Goal: Transaction & Acquisition: Purchase product/service

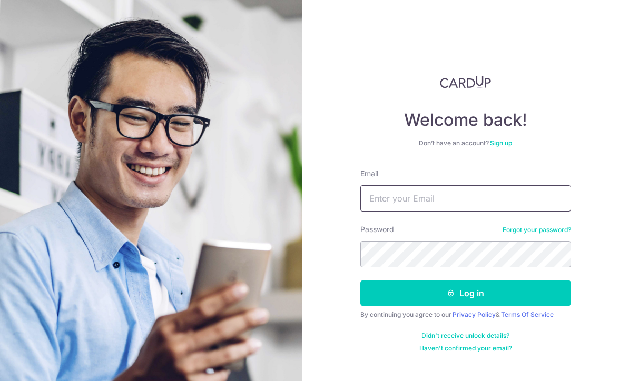
click at [504, 204] on input "Email" at bounding box center [465, 198] width 211 height 26
type input "[EMAIL_ADDRESS][DOMAIN_NAME]"
click at [500, 297] on button "Log in" at bounding box center [465, 293] width 211 height 26
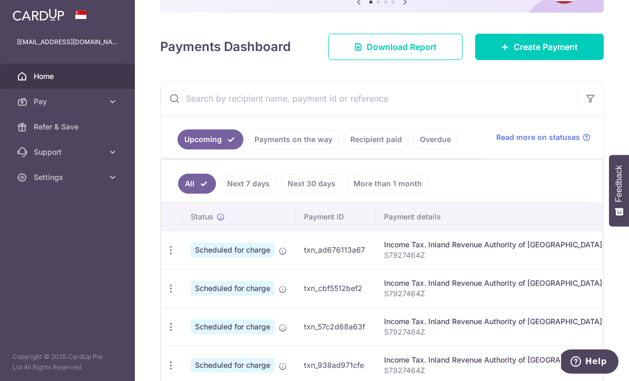
scroll to position [166, 0]
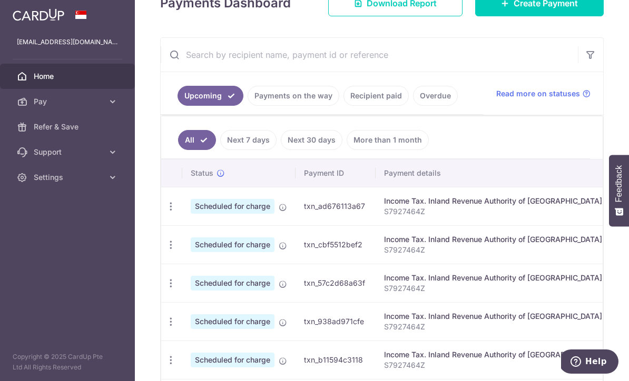
click at [220, 150] on link "Next 7 days" at bounding box center [248, 140] width 56 height 20
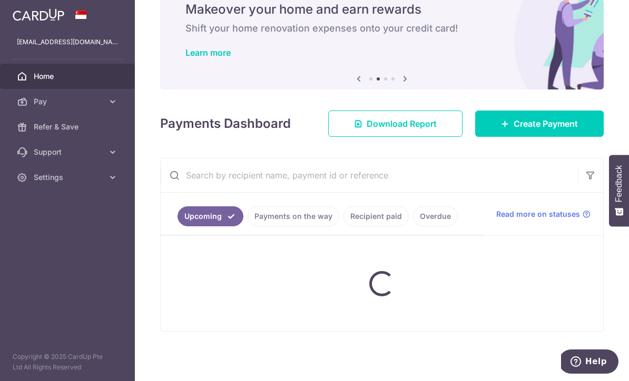
scroll to position [62, 0]
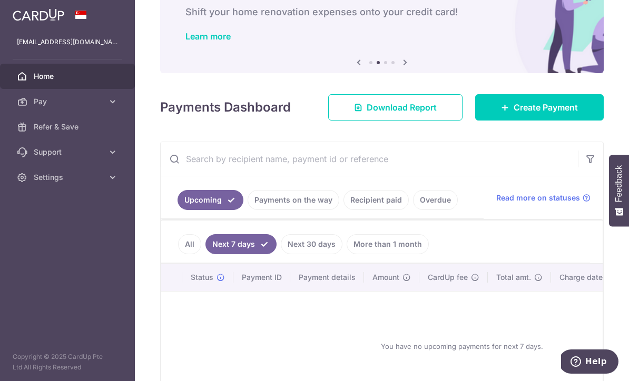
click at [248, 210] on link "Payments on the way" at bounding box center [294, 200] width 92 height 20
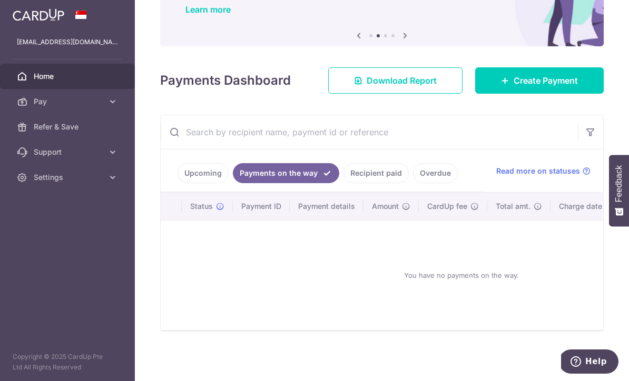
click at [178, 183] on link "Upcoming" at bounding box center [203, 173] width 51 height 20
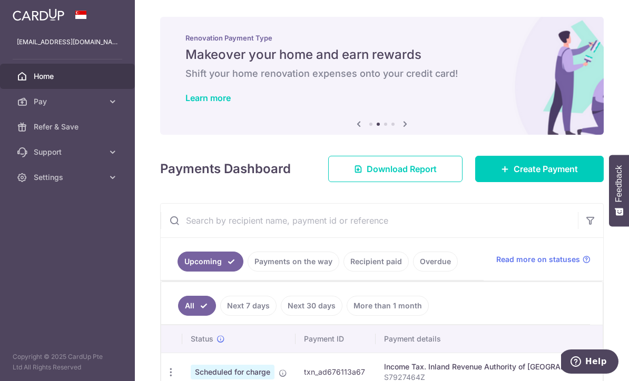
scroll to position [0, 0]
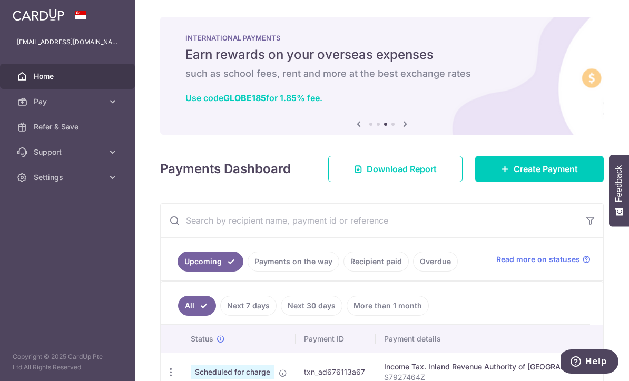
click at [504, 182] on link "Create Payment" at bounding box center [539, 169] width 129 height 26
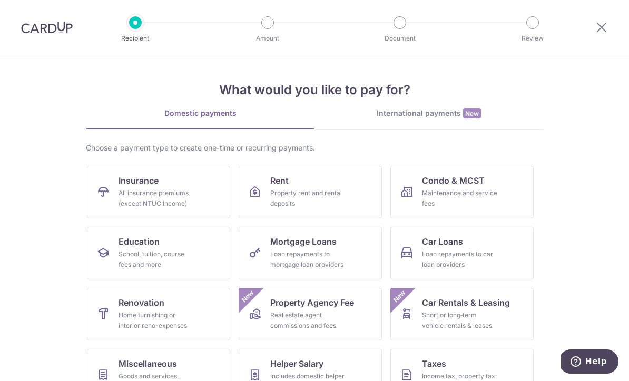
click at [606, 32] on icon at bounding box center [601, 27] width 13 height 13
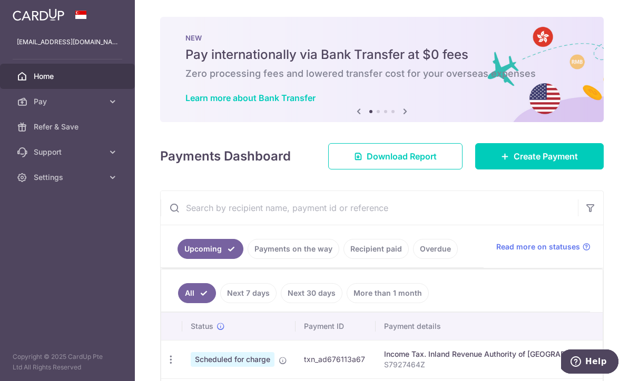
scroll to position [5, 0]
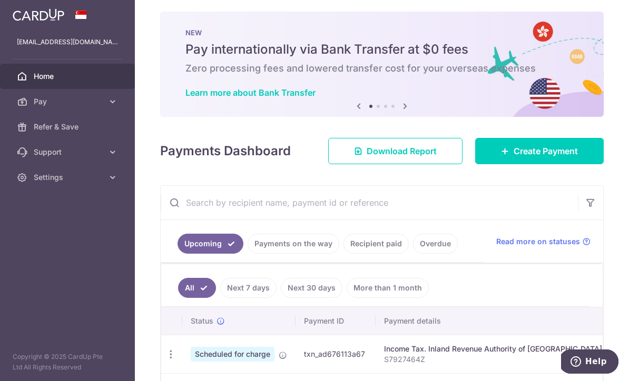
click at [399, 113] on icon at bounding box center [405, 106] width 13 height 13
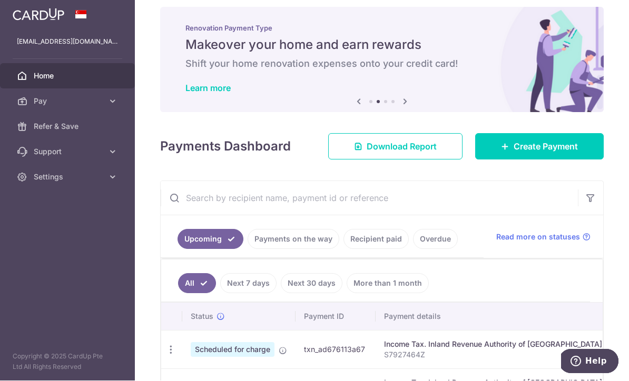
scroll to position [12, 0]
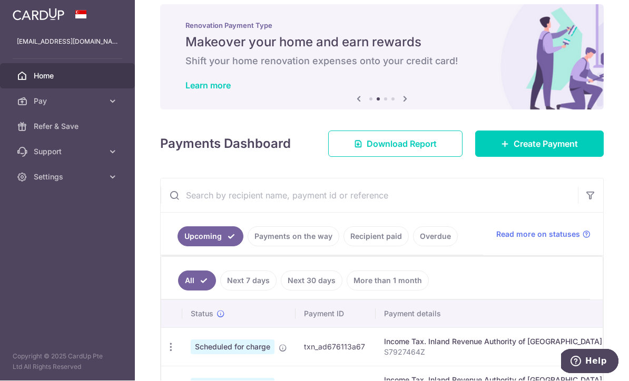
click at [399, 101] on icon at bounding box center [405, 99] width 13 height 13
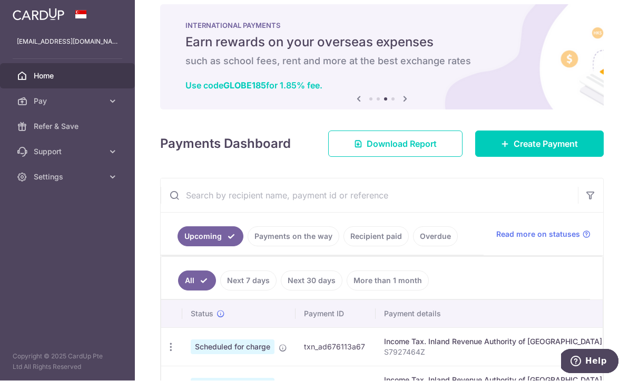
click at [551, 148] on span "Create Payment" at bounding box center [546, 144] width 64 height 13
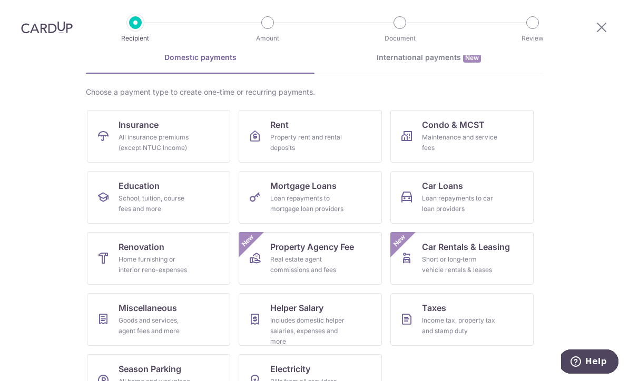
scroll to position [55, 0]
click at [126, 139] on div "All insurance premiums (except NTUC Income)" at bounding box center [157, 143] width 76 height 21
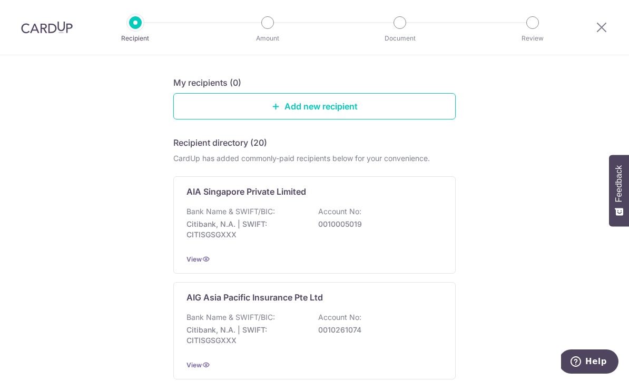
scroll to position [97, 0]
click at [223, 235] on p "Citibank, N.A. | SWIFT: CITISGSGXXX" at bounding box center [245, 230] width 118 height 21
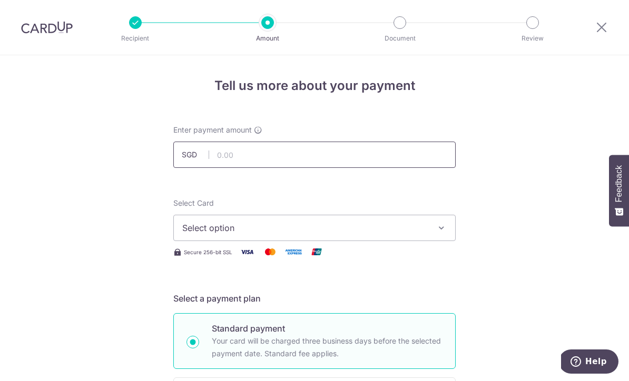
click at [244, 154] on input "text" at bounding box center [314, 155] width 282 height 26
click at [201, 229] on span "Select option" at bounding box center [304, 228] width 245 height 13
type input "30,000.00"
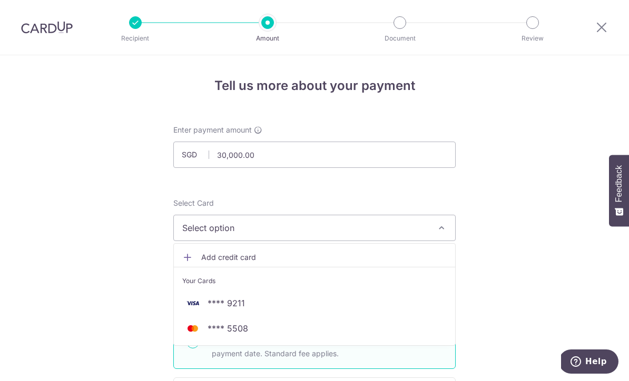
click at [202, 303] on img at bounding box center [192, 303] width 21 height 13
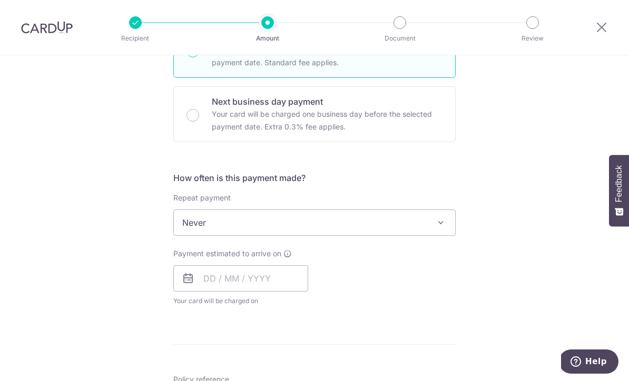
scroll to position [321, 0]
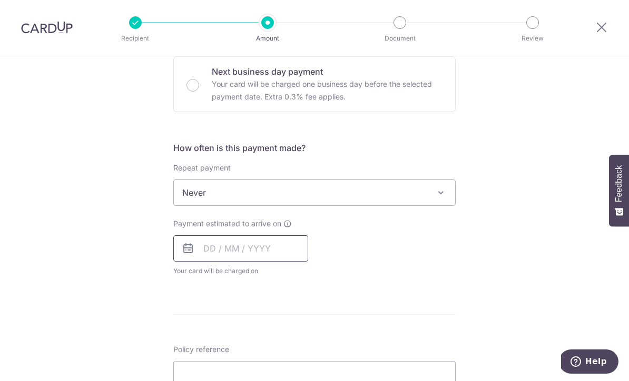
click at [200, 251] on input "text" at bounding box center [240, 248] width 135 height 26
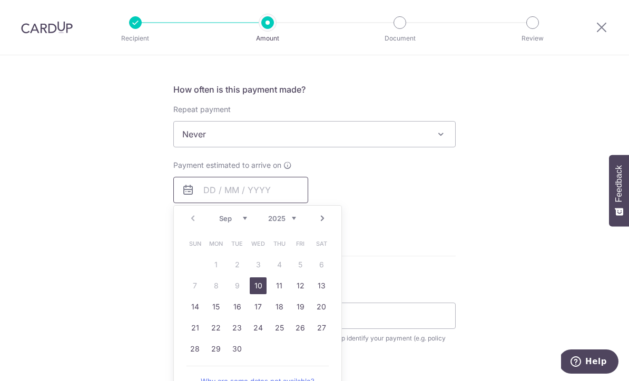
scroll to position [380, 0]
click at [262, 290] on link "10" at bounding box center [258, 285] width 17 height 17
type input "[DATE]"
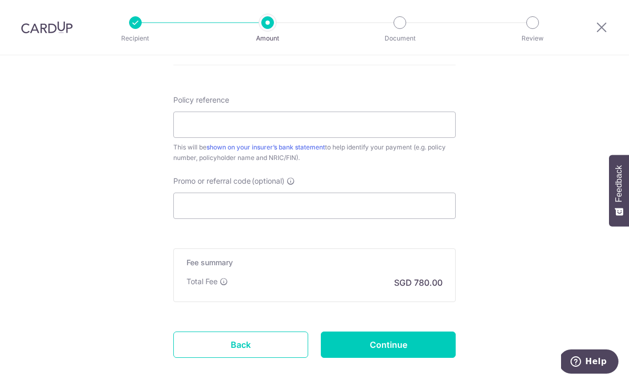
scroll to position [613, 0]
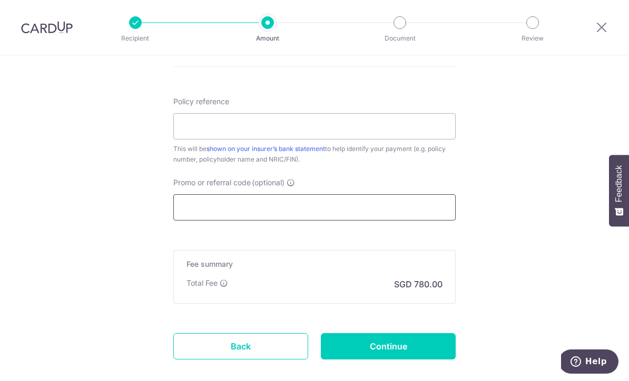
click at [204, 210] on input "Promo or referral code (optional)" at bounding box center [314, 207] width 282 height 26
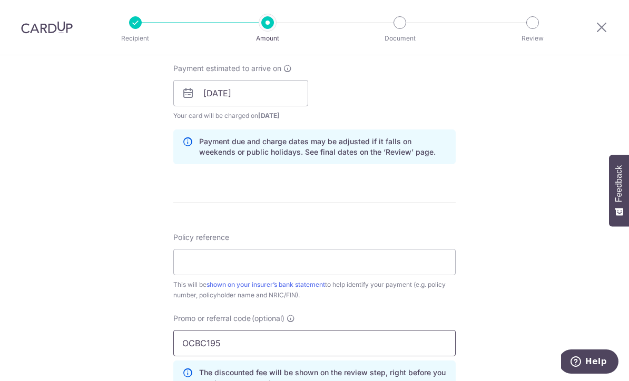
scroll to position [520, 0]
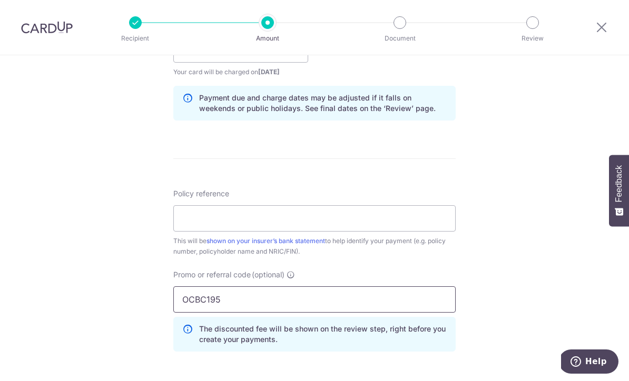
type input "OCBC195"
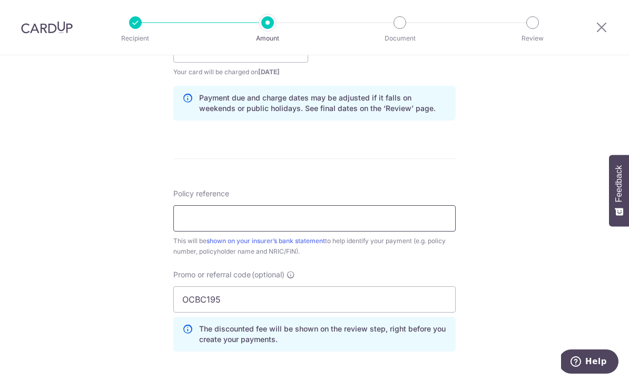
click at [438, 232] on input "Policy reference" at bounding box center [314, 218] width 282 height 26
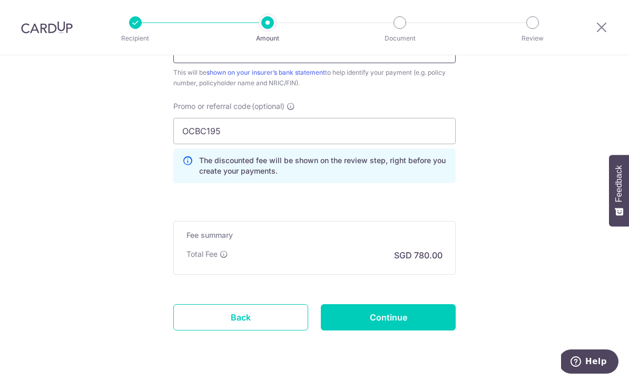
scroll to position [687, 0]
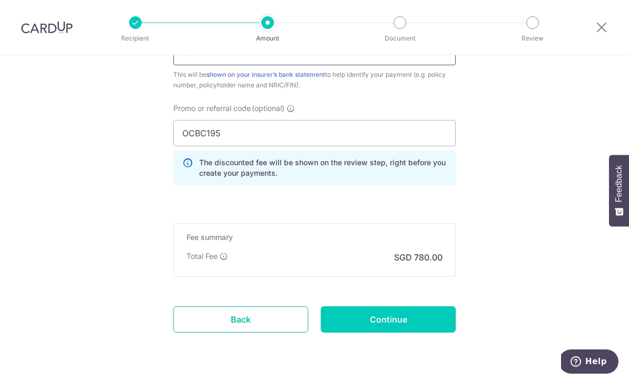
type input "L549149817"
click at [417, 326] on input "Continue" at bounding box center [388, 320] width 135 height 26
type input "Create Schedule"
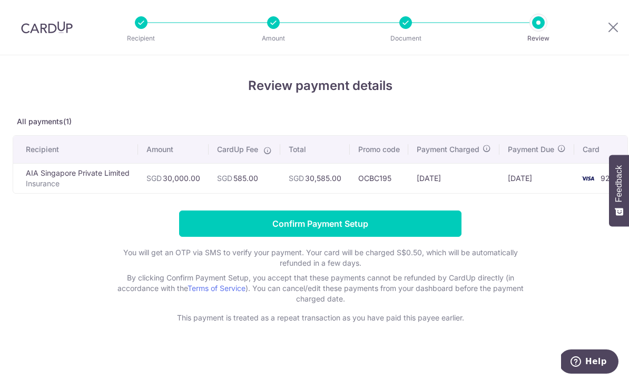
click at [365, 224] on input "Confirm Payment Setup" at bounding box center [320, 224] width 282 height 26
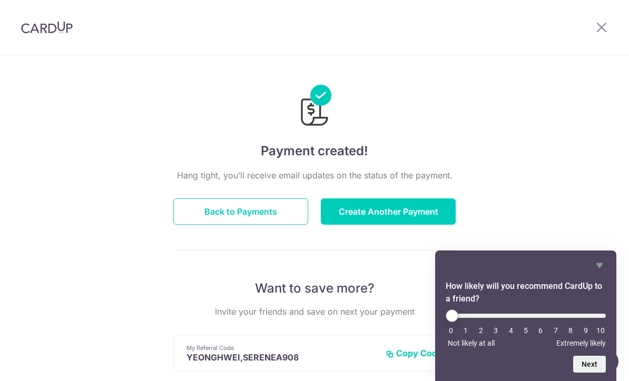
click at [189, 225] on button "Back to Payments" at bounding box center [240, 212] width 135 height 26
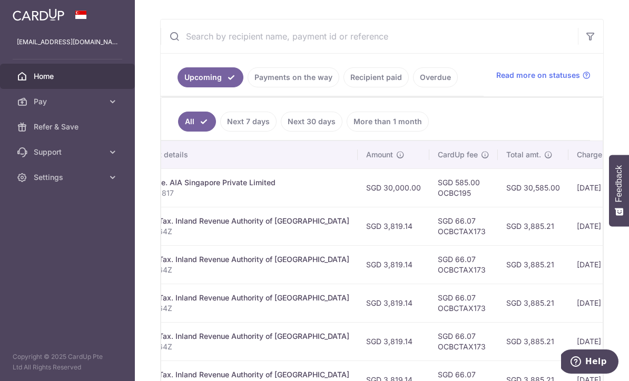
scroll to position [0, 252]
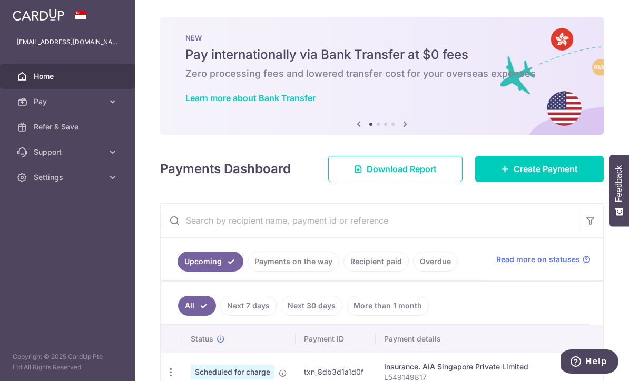
click at [0, 0] on icon "button" at bounding box center [0, 0] width 0 height 0
click at [115, 105] on icon at bounding box center [112, 101] width 11 height 11
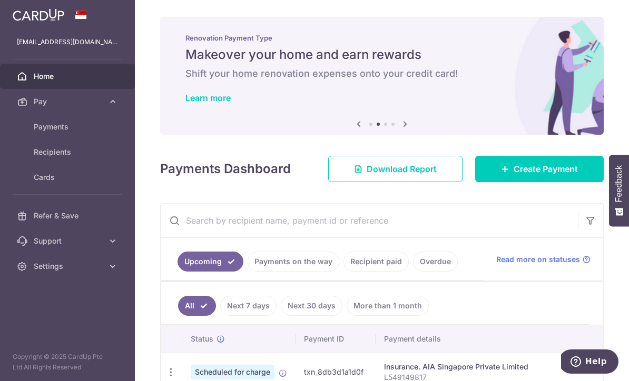
click at [73, 244] on span "Support" at bounding box center [69, 241] width 70 height 11
click at [69, 270] on span "FAQ" at bounding box center [69, 266] width 70 height 11
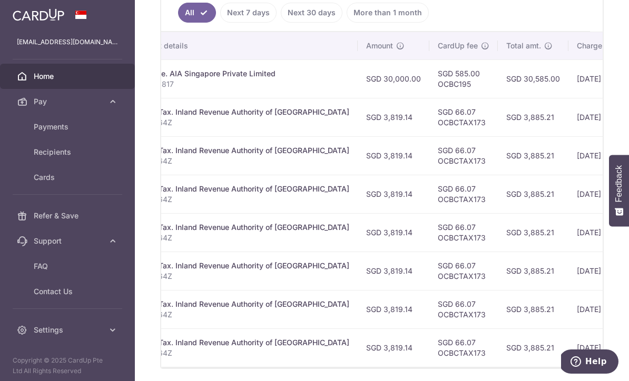
scroll to position [0, 252]
click at [248, 23] on link "Next 7 days" at bounding box center [248, 13] width 56 height 20
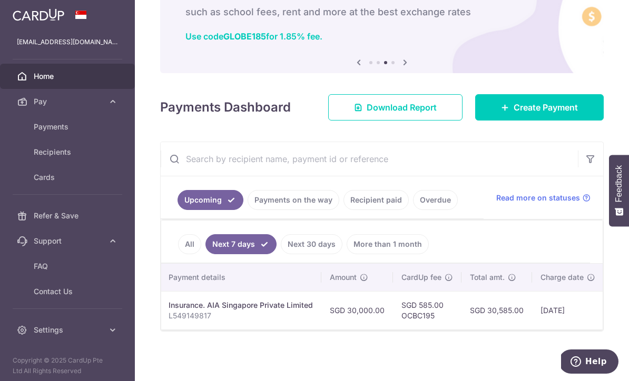
scroll to position [0, 211]
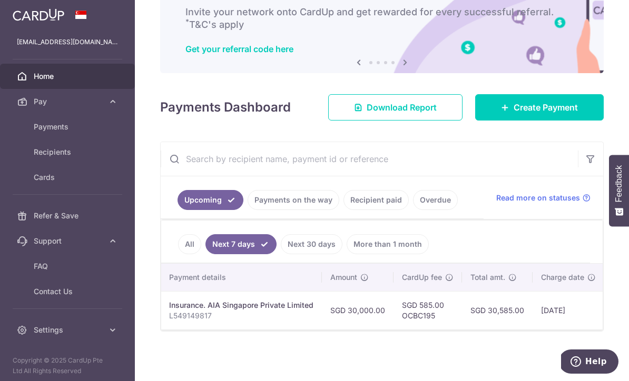
click at [62, 291] on span "Contact Us" at bounding box center [69, 292] width 70 height 11
